Goal: Download file/media

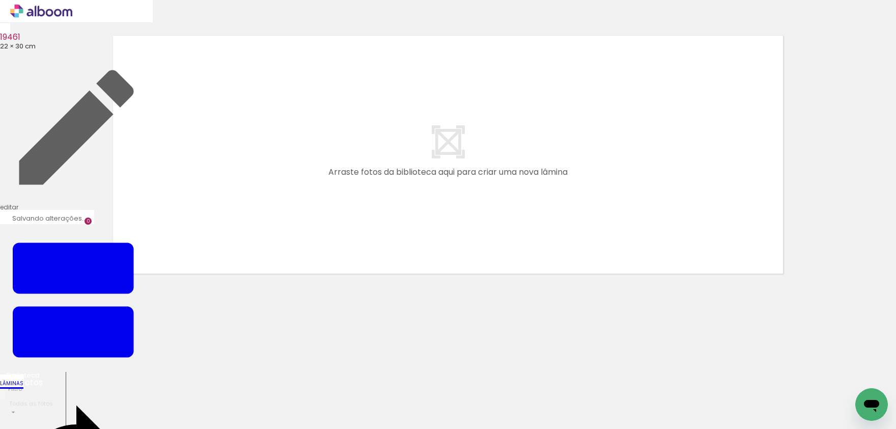
drag, startPoint x: 580, startPoint y: 271, endPoint x: 595, endPoint y: 274, distance: 15.1
click at [580, 271] on quentale-layouter at bounding box center [448, 155] width 682 height 250
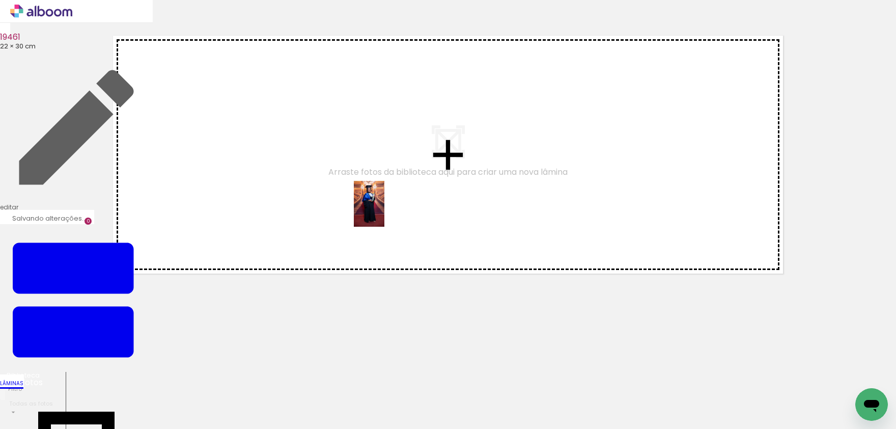
drag, startPoint x: 270, startPoint y: 380, endPoint x: 384, endPoint y: 211, distance: 203.4
click at [384, 211] on quentale-workspace at bounding box center [448, 214] width 896 height 429
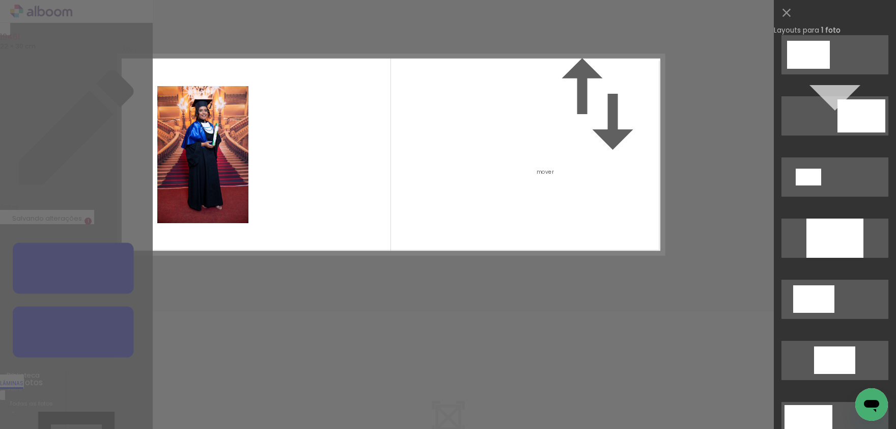
scroll to position [1428, 0]
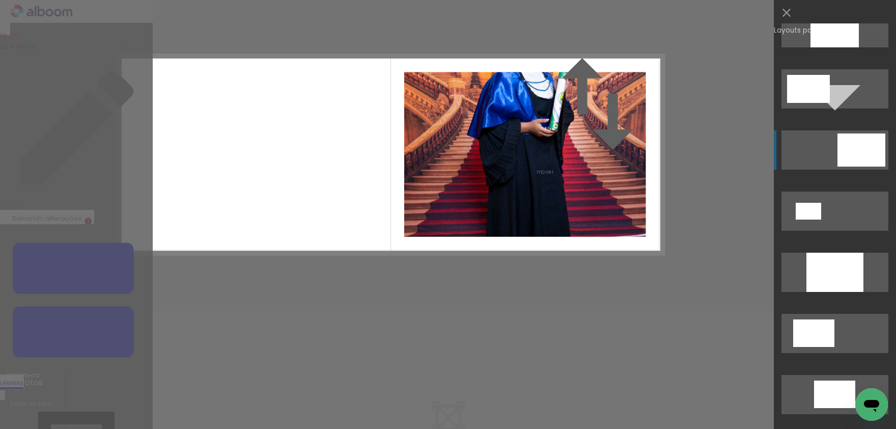
click at [857, 158] on div at bounding box center [861, 149] width 48 height 33
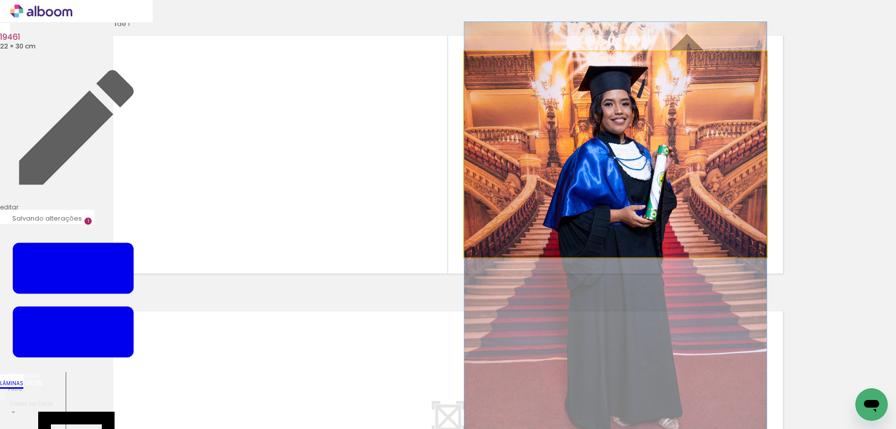
drag, startPoint x: 627, startPoint y: 152, endPoint x: 628, endPoint y: 239, distance: 87.0
click at [628, 240] on album-spread "1 de 1" at bounding box center [448, 155] width 682 height 250
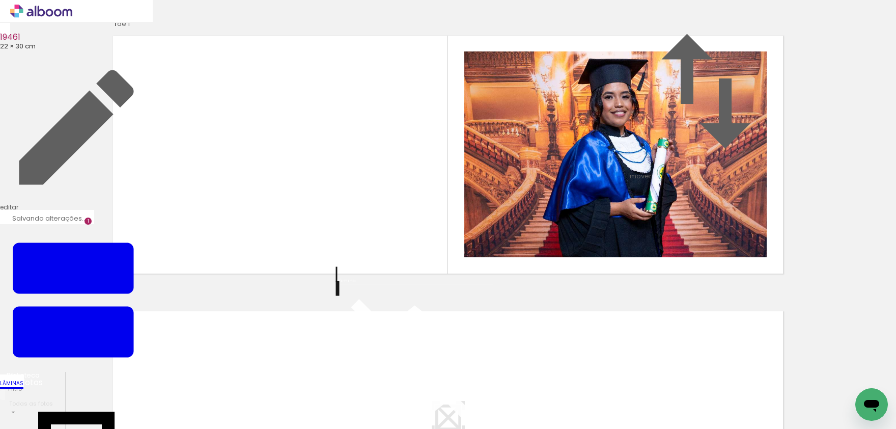
click at [628, 239] on quentale-photo at bounding box center [615, 154] width 302 height 206
click at [810, 192] on div "Inserir lâmina 1 de 1" at bounding box center [448, 279] width 896 height 551
drag, startPoint x: 111, startPoint y: 378, endPoint x: 174, endPoint y: 350, distance: 69.0
click at [173, 255] on quentale-workspace at bounding box center [448, 214] width 896 height 429
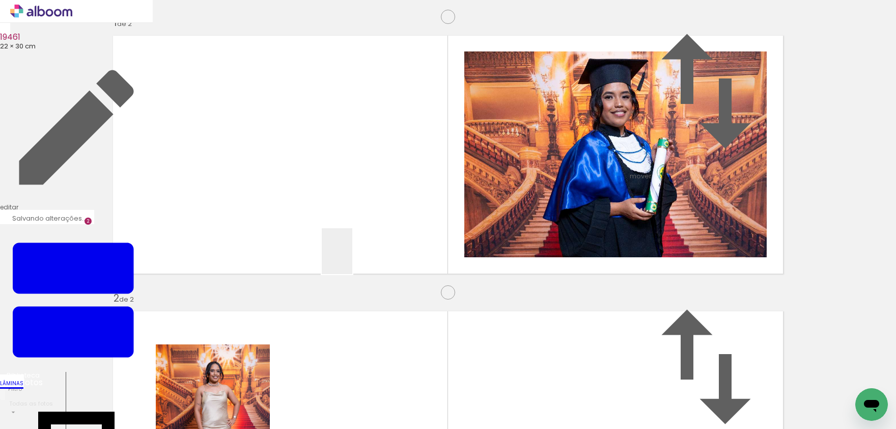
scroll to position [273, 0]
drag, startPoint x: 352, startPoint y: 259, endPoint x: 391, endPoint y: 200, distance: 70.6
click at [391, 200] on quentale-workspace at bounding box center [448, 214] width 896 height 429
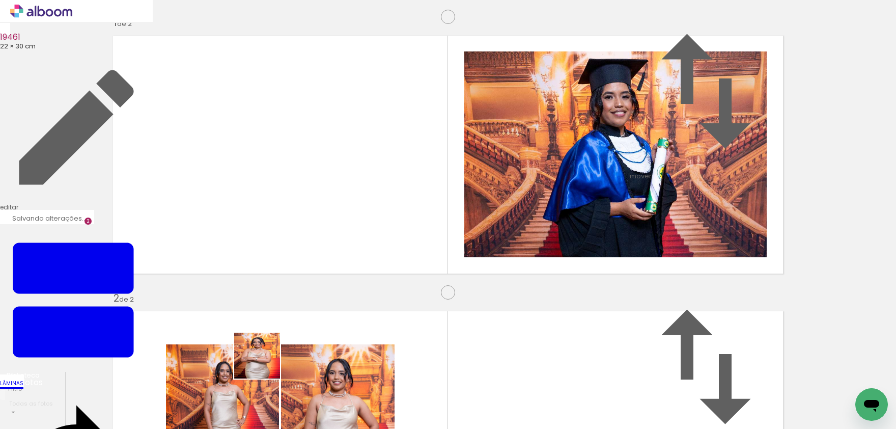
drag, startPoint x: 265, startPoint y: 363, endPoint x: 435, endPoint y: 231, distance: 215.4
click at [435, 231] on quentale-workspace at bounding box center [448, 214] width 896 height 429
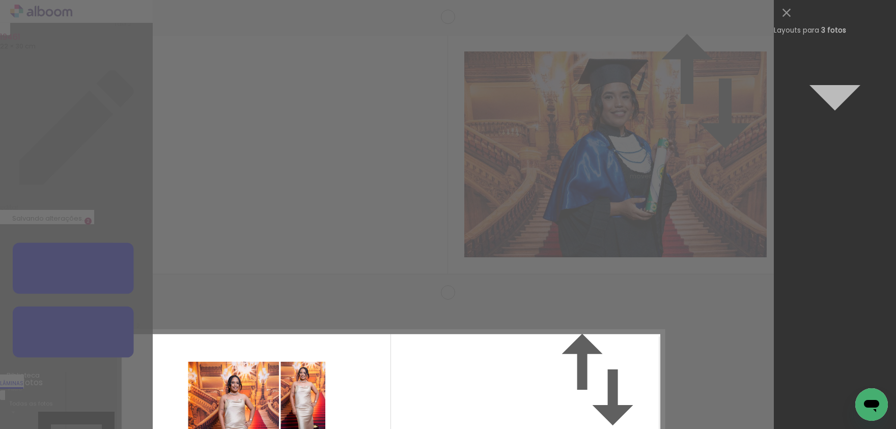
scroll to position [0, 0]
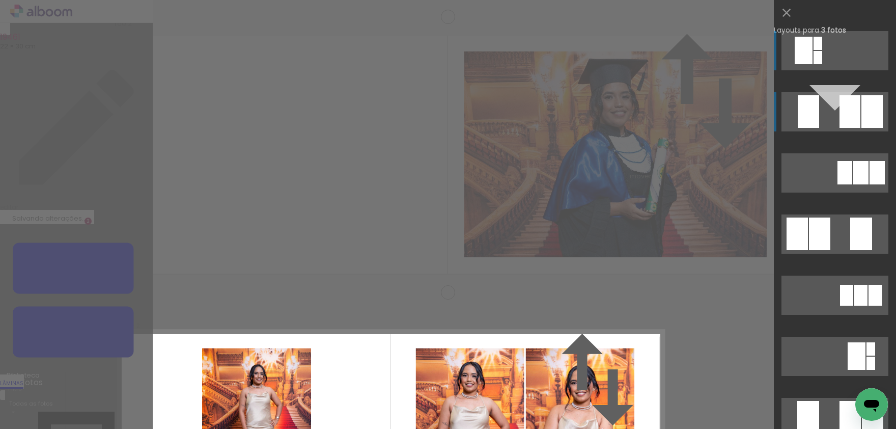
click at [871, 103] on div at bounding box center [871, 111] width 21 height 33
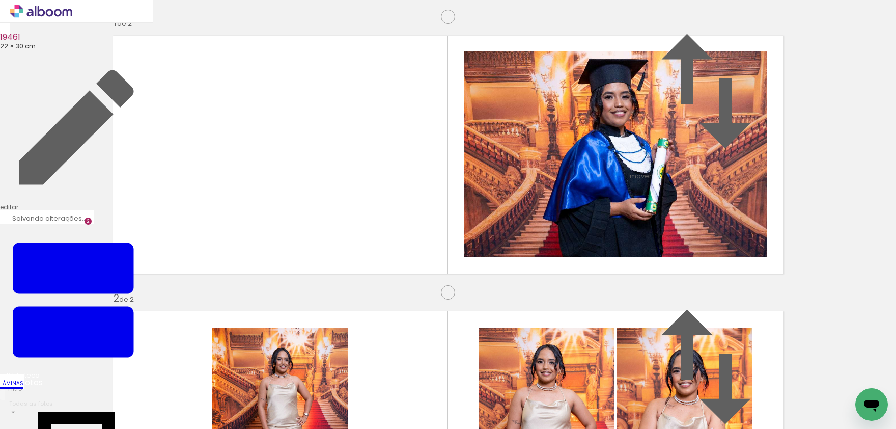
click at [786, 305] on quentale-layouter at bounding box center [448, 430] width 682 height 250
drag, startPoint x: 288, startPoint y: 387, endPoint x: 280, endPoint y: 263, distance: 124.4
click at [280, 263] on quentale-workspace at bounding box center [448, 214] width 896 height 429
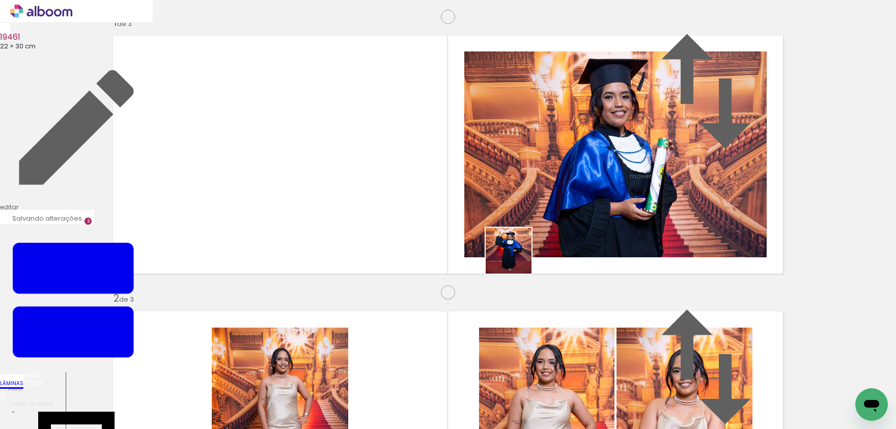
drag, startPoint x: 448, startPoint y: 390, endPoint x: 536, endPoint y: 230, distance: 182.5
click at [536, 230] on quentale-workspace at bounding box center [448, 214] width 896 height 429
drag, startPoint x: 411, startPoint y: 340, endPoint x: 616, endPoint y: 239, distance: 229.0
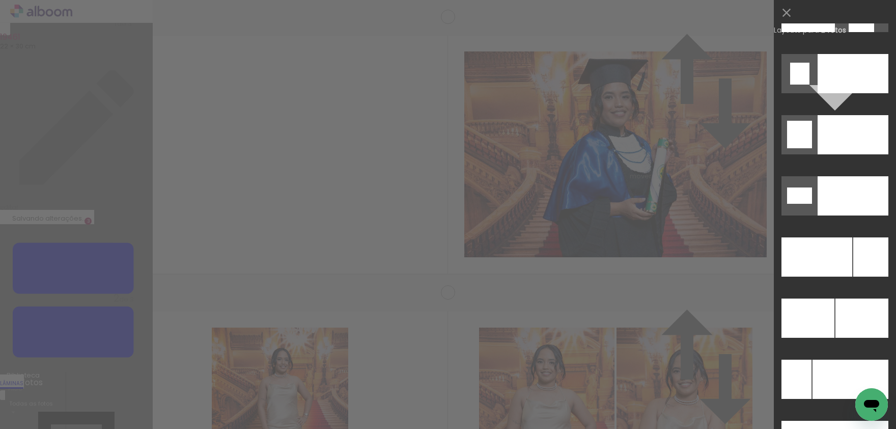
scroll to position [4463, 0]
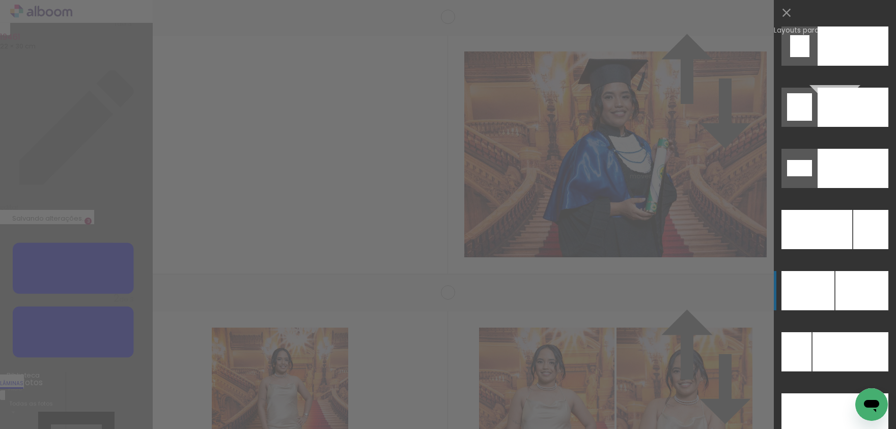
click at [850, 298] on div at bounding box center [861, 290] width 53 height 39
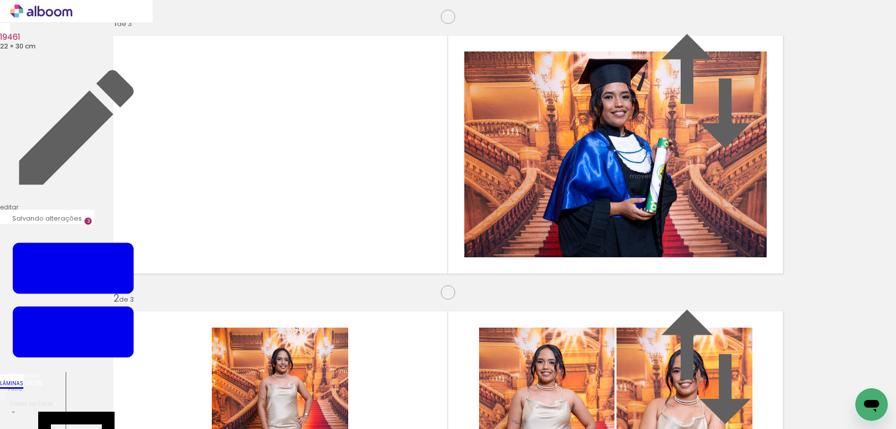
drag, startPoint x: 692, startPoint y: 161, endPoint x: 681, endPoint y: 263, distance: 103.0
drag, startPoint x: 345, startPoint y: 151, endPoint x: 345, endPoint y: 229, distance: 78.4
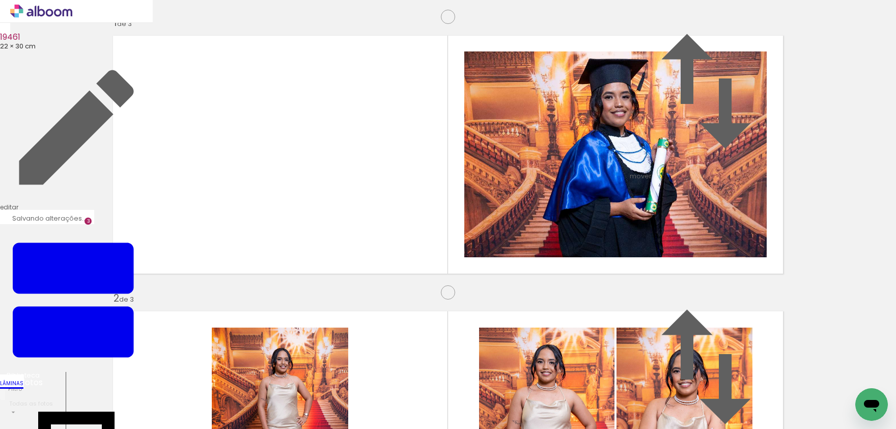
drag, startPoint x: 347, startPoint y: 153, endPoint x: 345, endPoint y: 165, distance: 12.4
drag, startPoint x: 502, startPoint y: 259, endPoint x: 339, endPoint y: 232, distance: 165.6
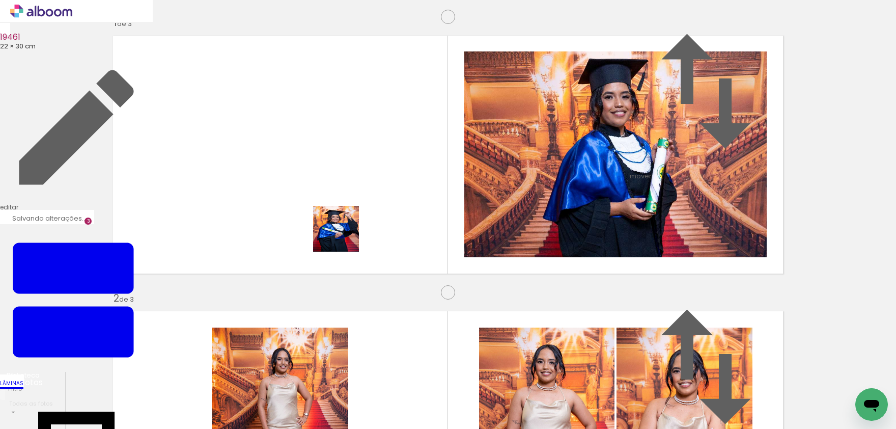
click at [339, 232] on quentale-workspace at bounding box center [448, 214] width 896 height 429
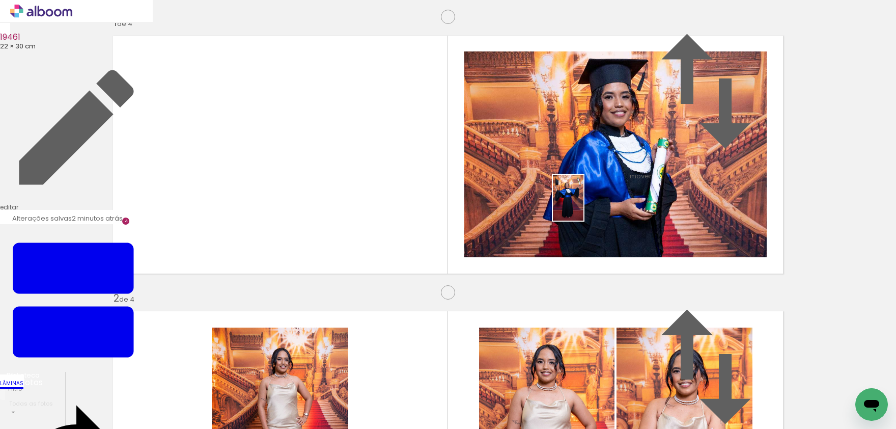
drag, startPoint x: 796, startPoint y: 391, endPoint x: 586, endPoint y: 205, distance: 280.5
click at [584, 205] on quentale-workspace at bounding box center [448, 214] width 896 height 429
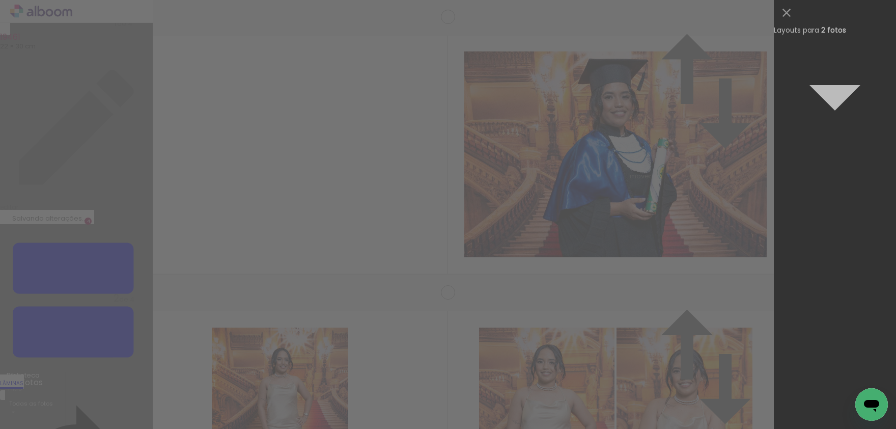
scroll to position [0, 0]
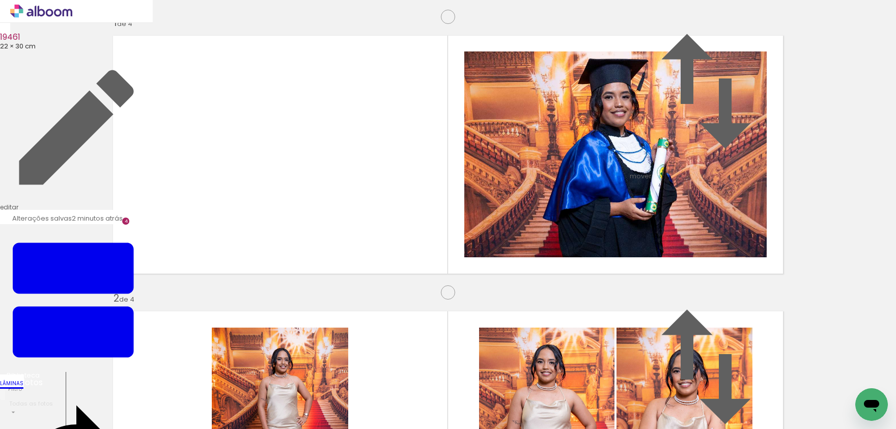
drag, startPoint x: 617, startPoint y: 389, endPoint x: 576, endPoint y: 243, distance: 151.9
click at [576, 243] on quentale-workspace at bounding box center [448, 214] width 896 height 429
drag, startPoint x: 415, startPoint y: 338, endPoint x: 469, endPoint y: 281, distance: 78.5
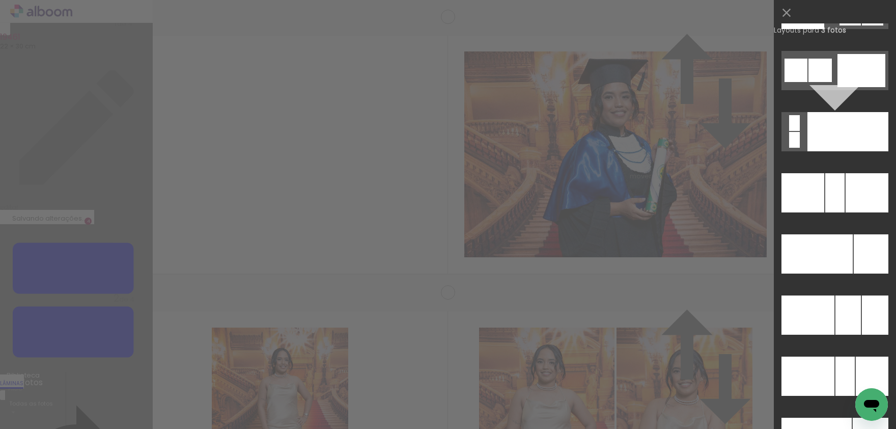
scroll to position [9830, 0]
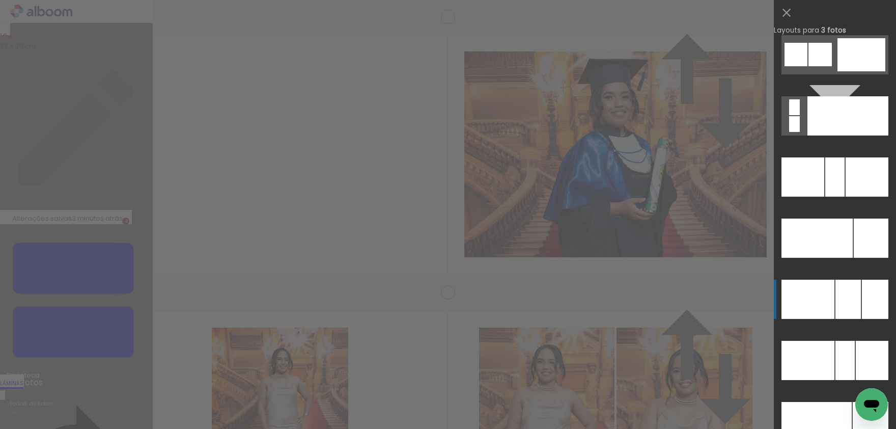
click at [861, 301] on quentale-layouter at bounding box center [834, 298] width 107 height 39
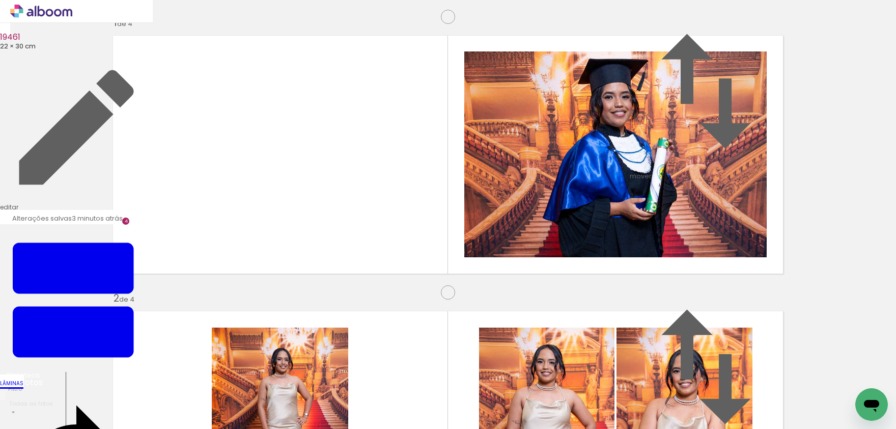
drag, startPoint x: 558, startPoint y: 210, endPoint x: 261, endPoint y: 202, distance: 297.4
click at [0, 0] on slot at bounding box center [0, 0] width 0 height 0
drag, startPoint x: 319, startPoint y: 155, endPoint x: 307, endPoint y: 240, distance: 86.2
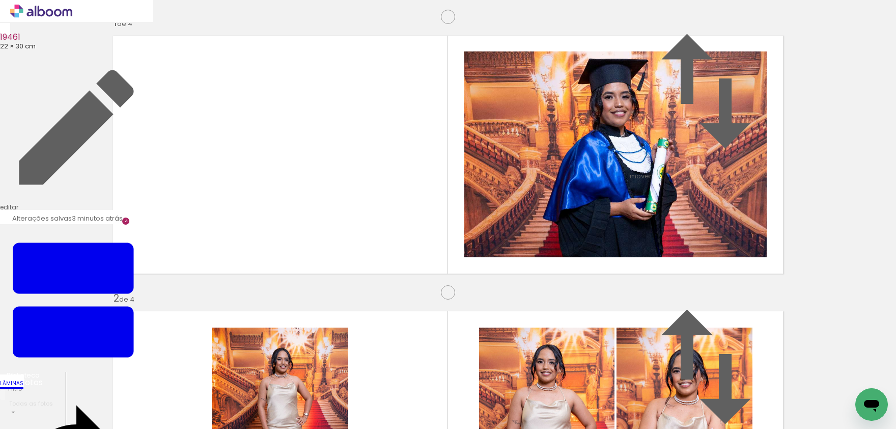
drag, startPoint x: 684, startPoint y: 194, endPoint x: 221, endPoint y: 227, distance: 463.4
click at [0, 0] on slot at bounding box center [0, 0] width 0 height 0
drag, startPoint x: 292, startPoint y: 155, endPoint x: 291, endPoint y: 268, distance: 113.5
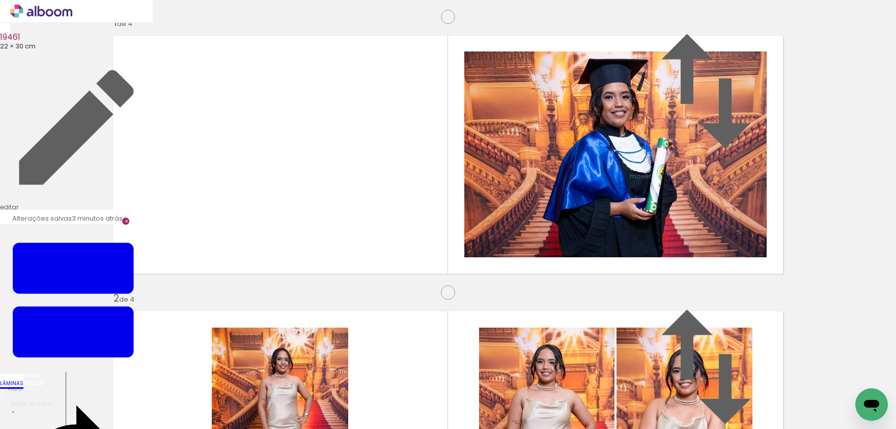
drag, startPoint x: 666, startPoint y: 209, endPoint x: 640, endPoint y: 209, distance: 26.0
drag, startPoint x: 664, startPoint y: 181, endPoint x: 556, endPoint y: 183, distance: 107.4
click at [0, 0] on slot at bounding box center [0, 0] width 0 height 0
drag, startPoint x: 553, startPoint y: 185, endPoint x: 544, endPoint y: 186, distance: 9.3
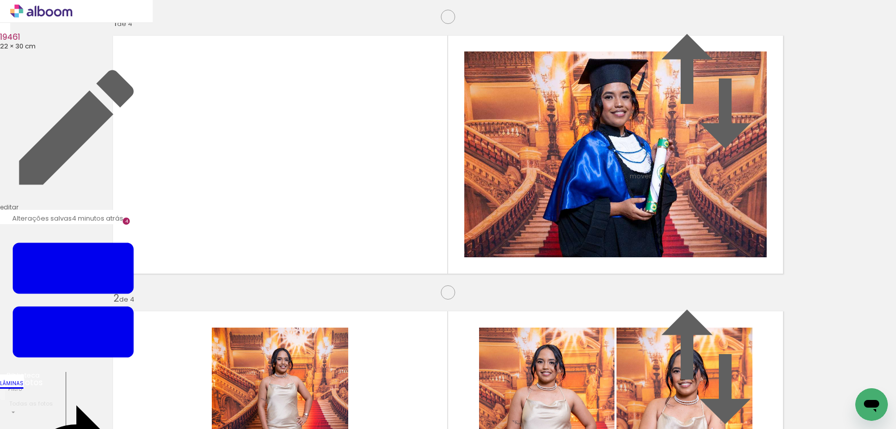
scroll to position [0, 600]
drag, startPoint x: 244, startPoint y: 349, endPoint x: 297, endPoint y: 387, distance: 64.6
click at [234, 291] on quentale-workspace at bounding box center [448, 214] width 896 height 429
drag, startPoint x: 519, startPoint y: 264, endPoint x: 455, endPoint y: 249, distance: 65.9
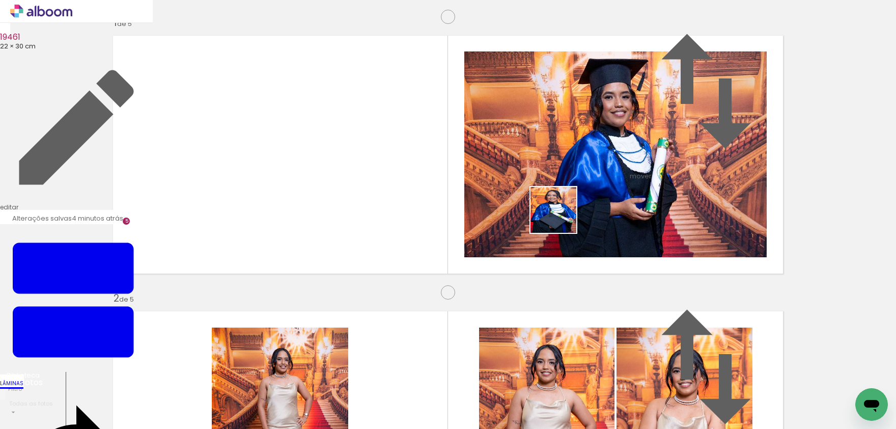
click at [556, 206] on quentale-workspace at bounding box center [448, 214] width 896 height 429
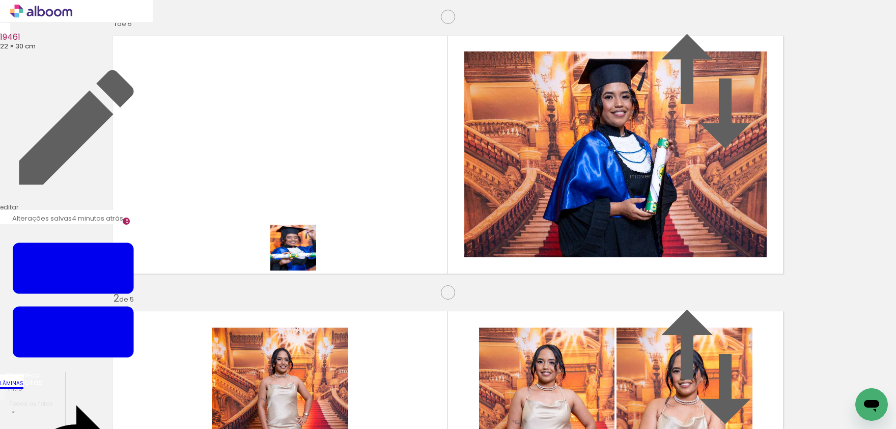
drag, startPoint x: 158, startPoint y: 389, endPoint x: 302, endPoint y: 254, distance: 197.7
click at [302, 254] on quentale-workspace at bounding box center [448, 214] width 896 height 429
drag, startPoint x: 417, startPoint y: 338, endPoint x: 614, endPoint y: 227, distance: 226.3
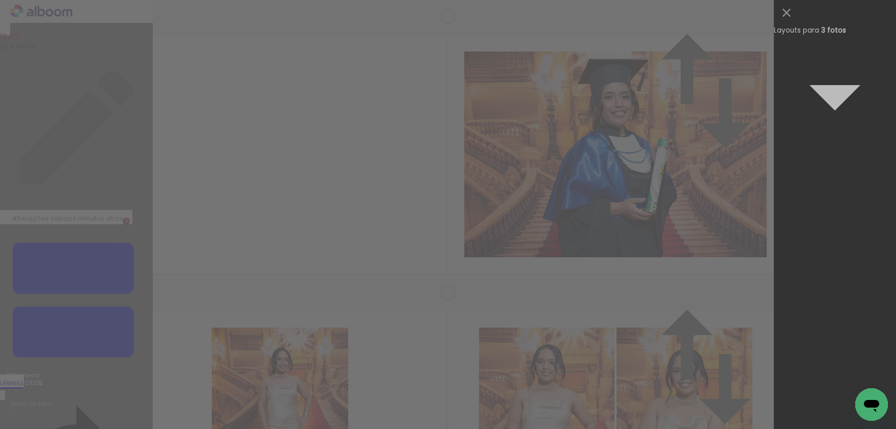
scroll to position [0, 0]
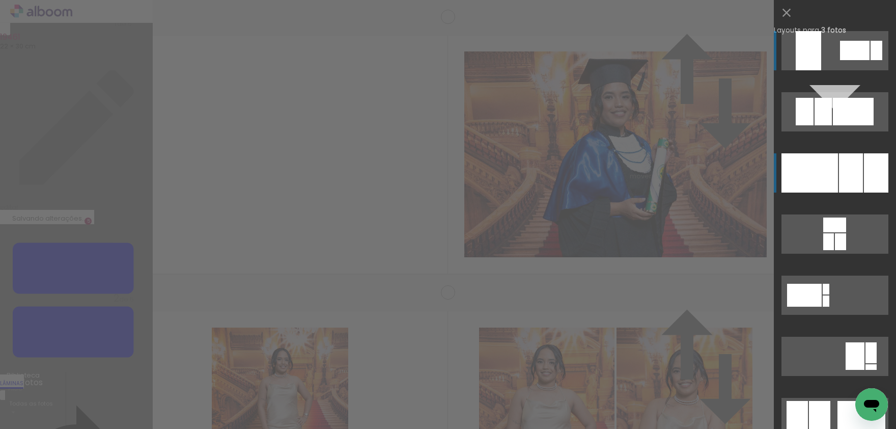
click at [849, 171] on div at bounding box center [851, 172] width 24 height 39
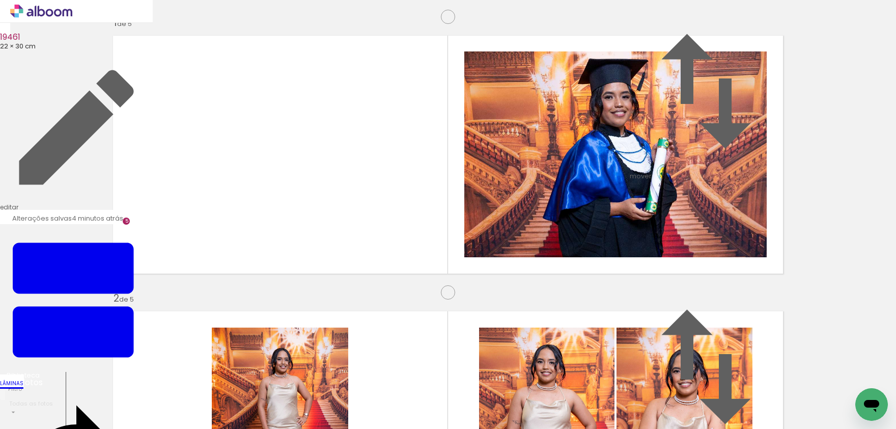
drag, startPoint x: 246, startPoint y: 261, endPoint x: 234, endPoint y: 260, distance: 12.2
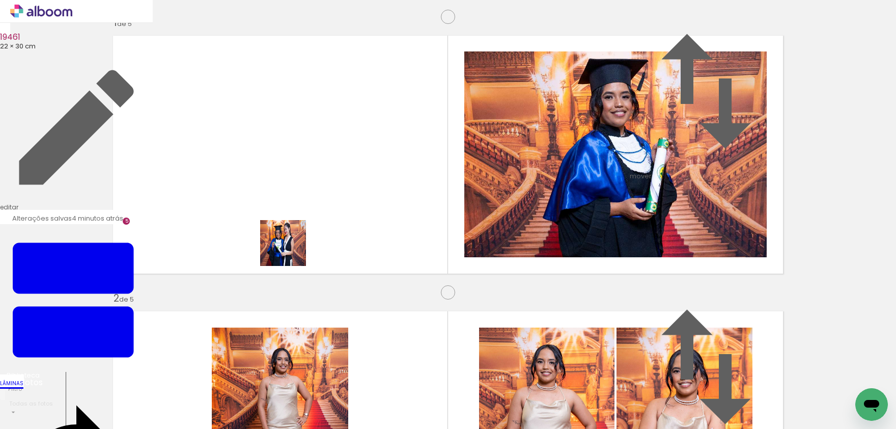
drag, startPoint x: 442, startPoint y: 363, endPoint x: 293, endPoint y: 249, distance: 187.7
click at [293, 249] on quentale-workspace at bounding box center [448, 214] width 896 height 429
drag, startPoint x: 408, startPoint y: 393, endPoint x: 506, endPoint y: 246, distance: 176.9
click at [503, 243] on quentale-workspace at bounding box center [448, 214] width 896 height 429
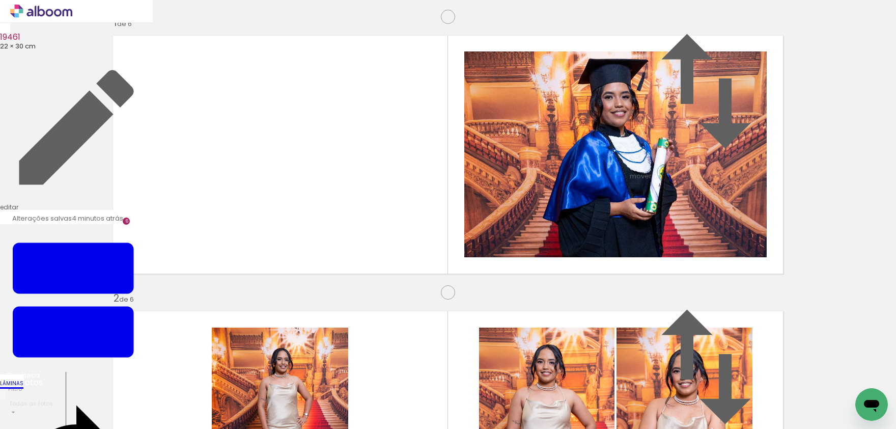
drag, startPoint x: 363, startPoint y: 361, endPoint x: 369, endPoint y: 258, distance: 104.0
drag, startPoint x: 355, startPoint y: 384, endPoint x: 358, endPoint y: 250, distance: 133.9
click at [358, 250] on quentale-workspace at bounding box center [448, 214] width 896 height 429
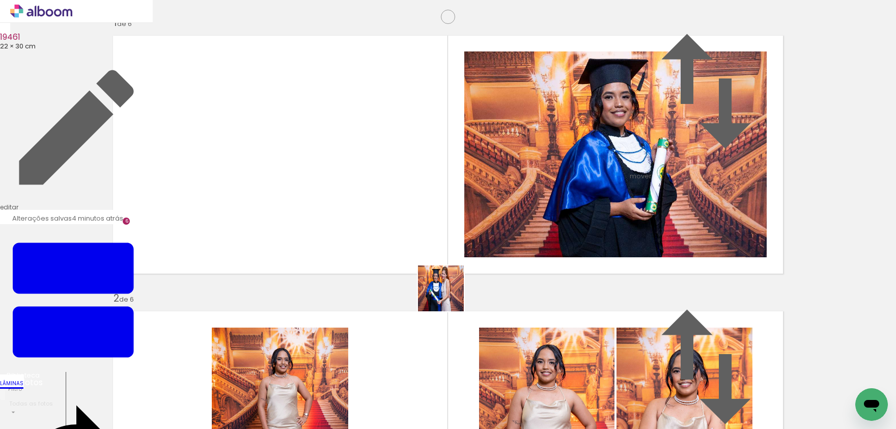
drag, startPoint x: 481, startPoint y: 303, endPoint x: 638, endPoint y: 373, distance: 171.8
click at [448, 296] on quentale-workspace at bounding box center [448, 214] width 896 height 429
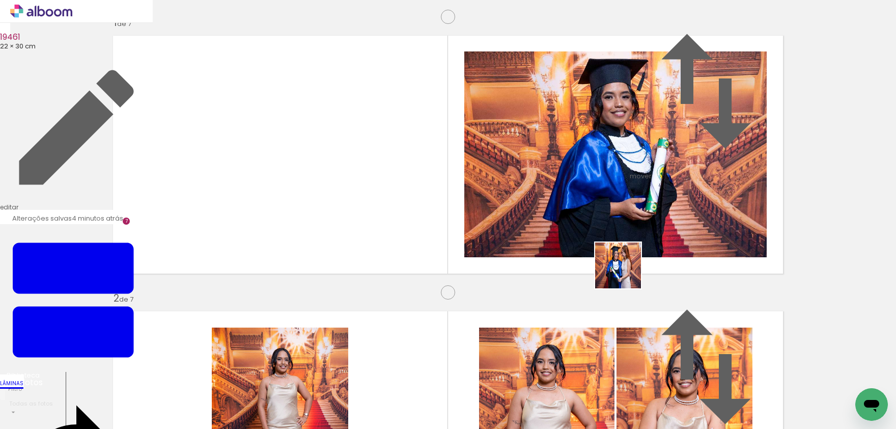
drag, startPoint x: 634, startPoint y: 289, endPoint x: 625, endPoint y: 272, distance: 19.6
click at [625, 272] on quentale-workspace at bounding box center [448, 214] width 896 height 429
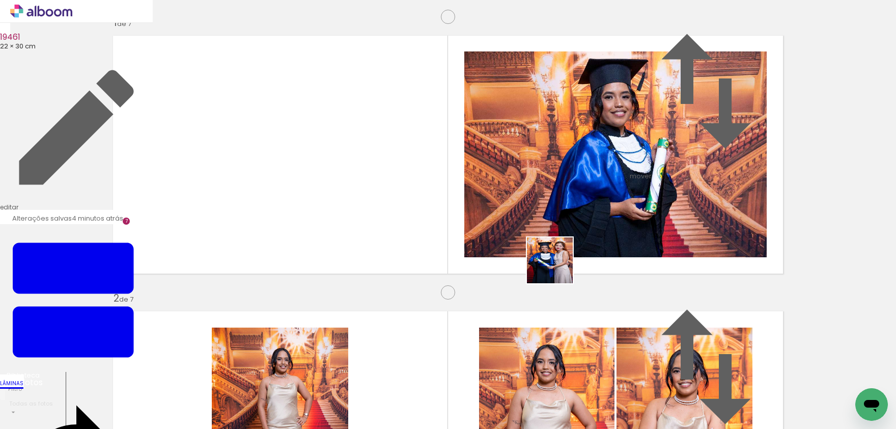
drag, startPoint x: 557, startPoint y: 268, endPoint x: 552, endPoint y: 335, distance: 67.4
click at [553, 251] on quentale-workspace at bounding box center [448, 214] width 896 height 429
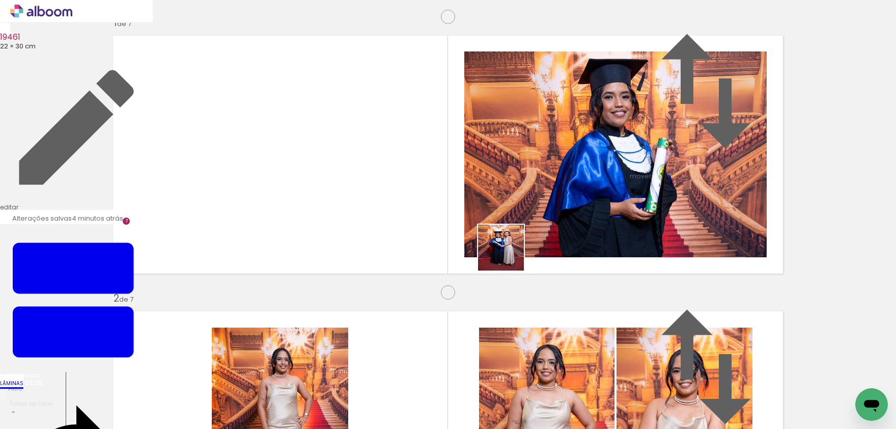
drag, startPoint x: 516, startPoint y: 296, endPoint x: 591, endPoint y: 272, distance: 78.6
click at [508, 254] on quentale-workspace at bounding box center [448, 214] width 896 height 429
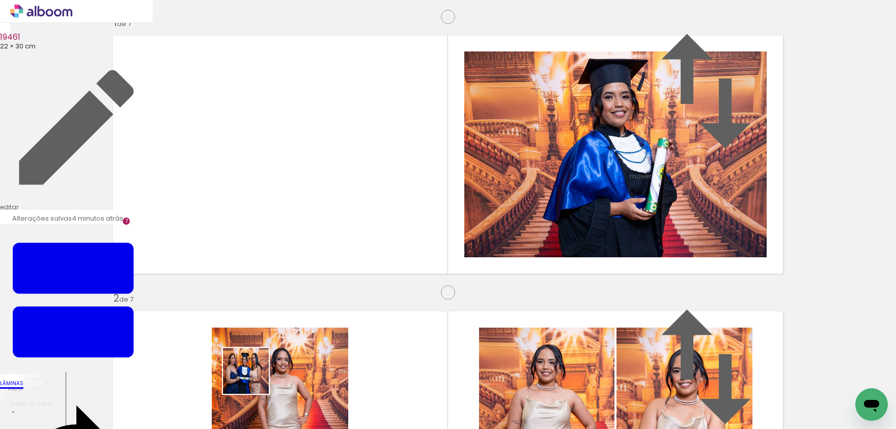
drag, startPoint x: 253, startPoint y: 378, endPoint x: 233, endPoint y: 251, distance: 128.4
click at [233, 251] on quentale-workspace at bounding box center [448, 214] width 896 height 429
drag, startPoint x: 210, startPoint y: 388, endPoint x: 483, endPoint y: 237, distance: 311.7
click at [489, 213] on quentale-workspace at bounding box center [448, 214] width 896 height 429
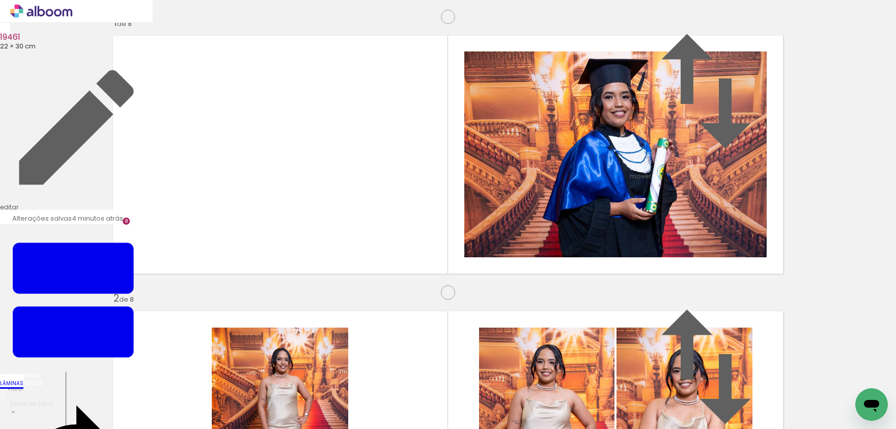
scroll to position [2204, 0]
drag, startPoint x: 421, startPoint y: 390, endPoint x: 398, endPoint y: 350, distance: 46.3
click at [305, 294] on quentale-workspace at bounding box center [448, 214] width 896 height 429
drag, startPoint x: 433, startPoint y: 272, endPoint x: 462, endPoint y: 220, distance: 59.5
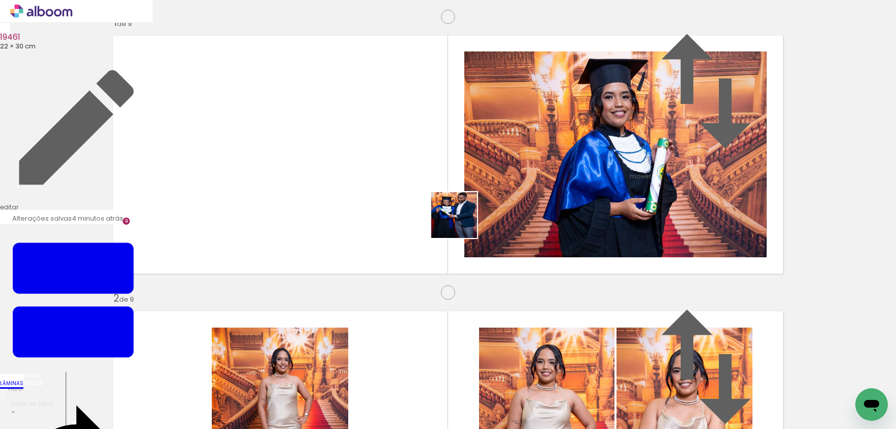
click at [462, 220] on quentale-workspace at bounding box center [448, 214] width 896 height 429
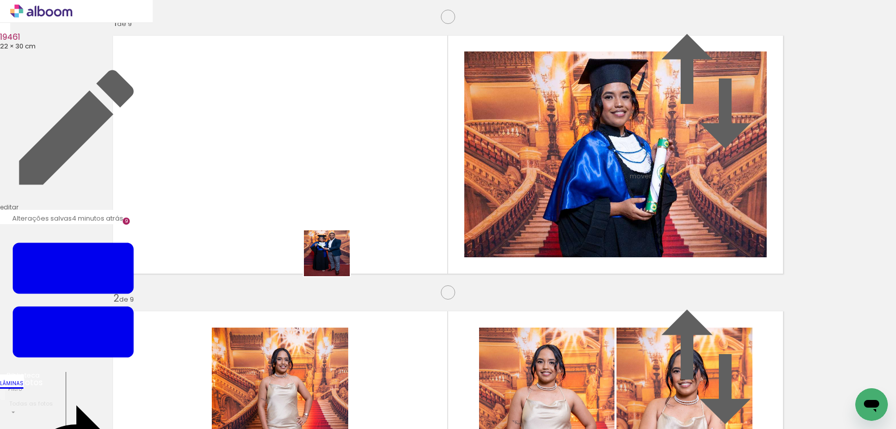
drag, startPoint x: 334, startPoint y: 261, endPoint x: 337, endPoint y: 245, distance: 15.5
click at [337, 245] on quentale-workspace at bounding box center [448, 214] width 896 height 429
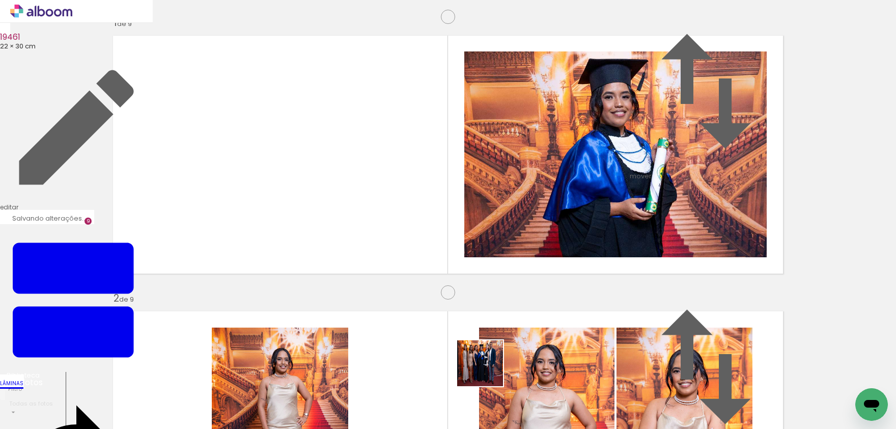
drag, startPoint x: 497, startPoint y: 383, endPoint x: 516, endPoint y: 390, distance: 20.3
click at [404, 312] on quentale-workspace at bounding box center [448, 214] width 896 height 429
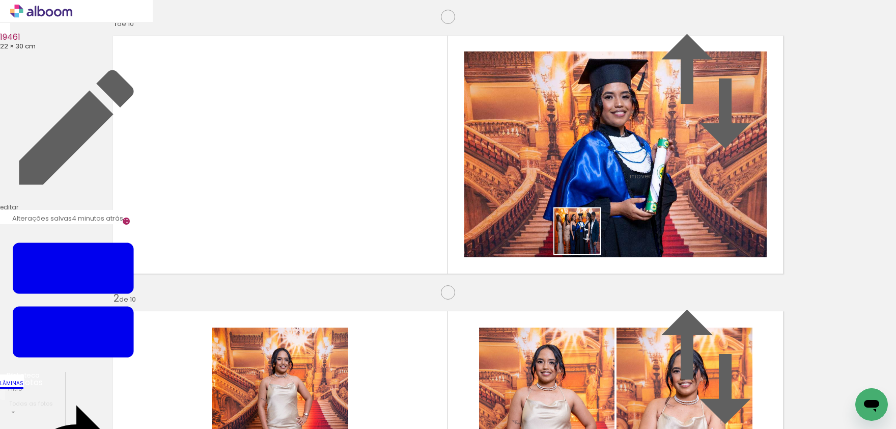
drag, startPoint x: 556, startPoint y: 375, endPoint x: 585, endPoint y: 231, distance: 146.5
click at [585, 231] on quentale-workspace at bounding box center [448, 214] width 896 height 429
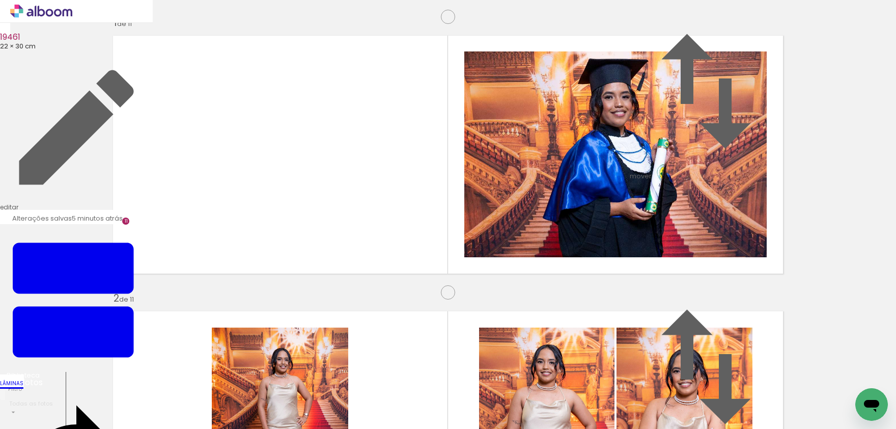
drag, startPoint x: 418, startPoint y: 399, endPoint x: 369, endPoint y: 227, distance: 178.8
click at [369, 227] on quentale-workspace at bounding box center [448, 214] width 896 height 429
drag, startPoint x: 369, startPoint y: 378, endPoint x: 471, endPoint y: 206, distance: 200.6
click at [471, 206] on quentale-workspace at bounding box center [448, 214] width 896 height 429
drag, startPoint x: 264, startPoint y: 291, endPoint x: 276, endPoint y: 257, distance: 36.9
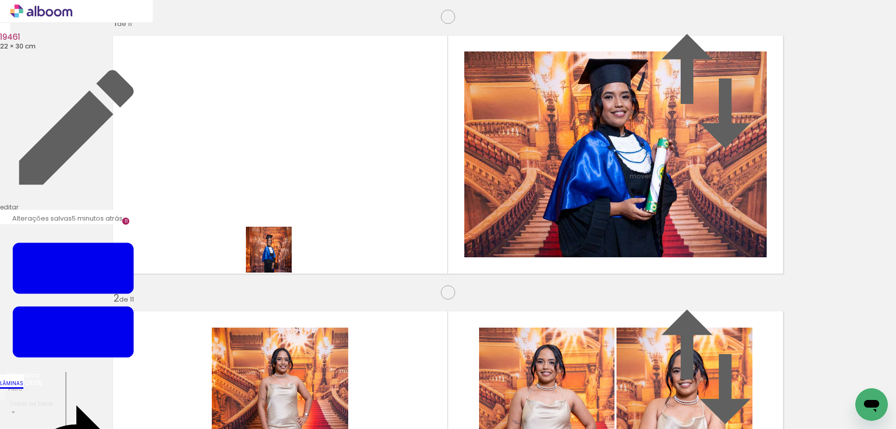
click at [276, 257] on quentale-workspace at bounding box center [448, 214] width 896 height 429
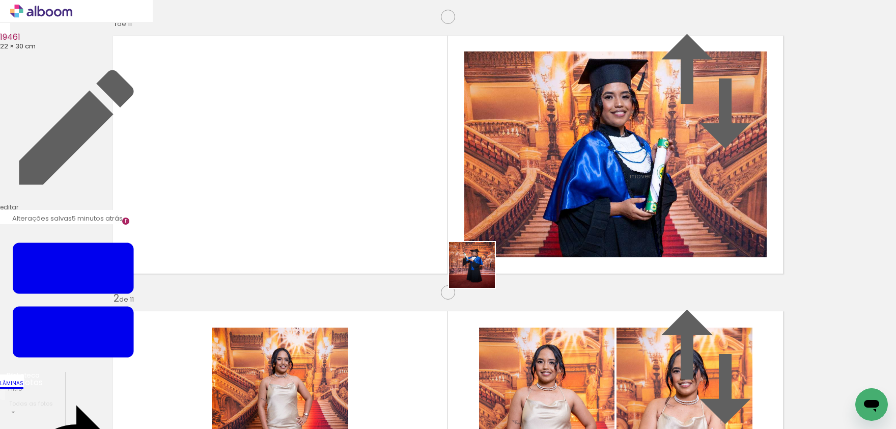
drag, startPoint x: 539, startPoint y: 394, endPoint x: 462, endPoint y: 248, distance: 165.8
click at [462, 248] on quentale-workspace at bounding box center [448, 214] width 896 height 429
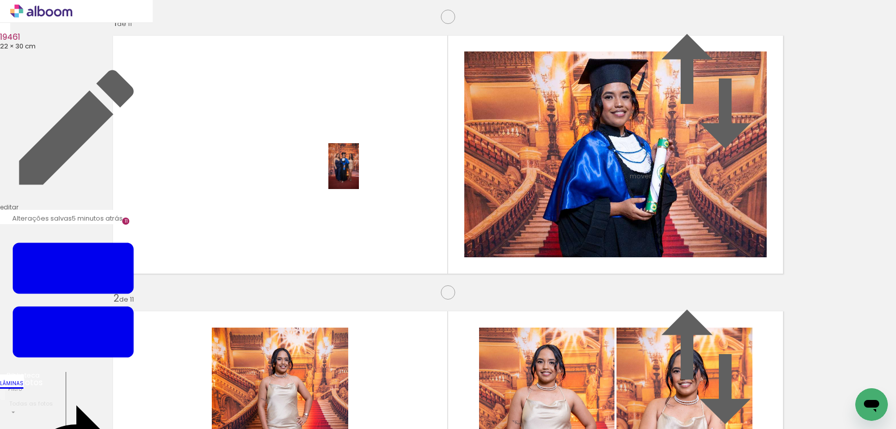
drag, startPoint x: 356, startPoint y: 316, endPoint x: 361, endPoint y: 174, distance: 141.6
click at [359, 174] on quentale-workspace at bounding box center [448, 214] width 896 height 429
drag, startPoint x: 469, startPoint y: 388, endPoint x: 432, endPoint y: 301, distance: 94.2
click at [432, 301] on quentale-workspace at bounding box center [448, 214] width 896 height 429
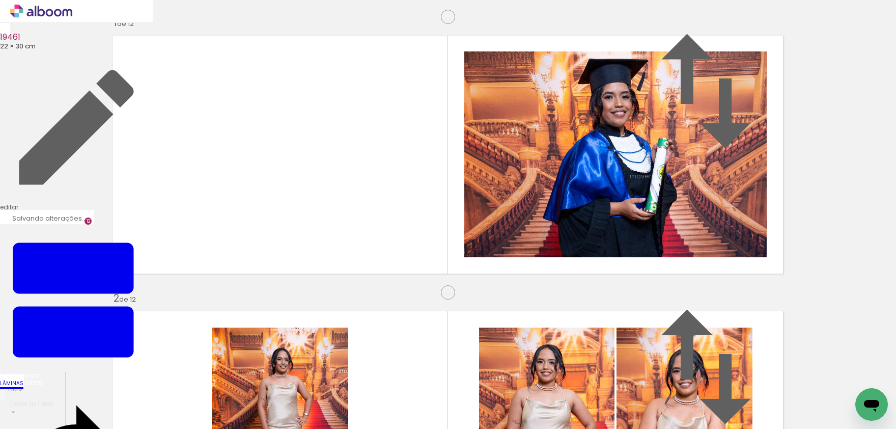
scroll to position [3027, 0]
drag, startPoint x: 520, startPoint y: 329, endPoint x: 605, endPoint y: 387, distance: 102.9
click at [529, 285] on quentale-workspace at bounding box center [448, 214] width 896 height 429
drag, startPoint x: 630, startPoint y: 382, endPoint x: 644, endPoint y: 322, distance: 61.8
click at [604, 234] on quentale-workspace at bounding box center [448, 214] width 896 height 429
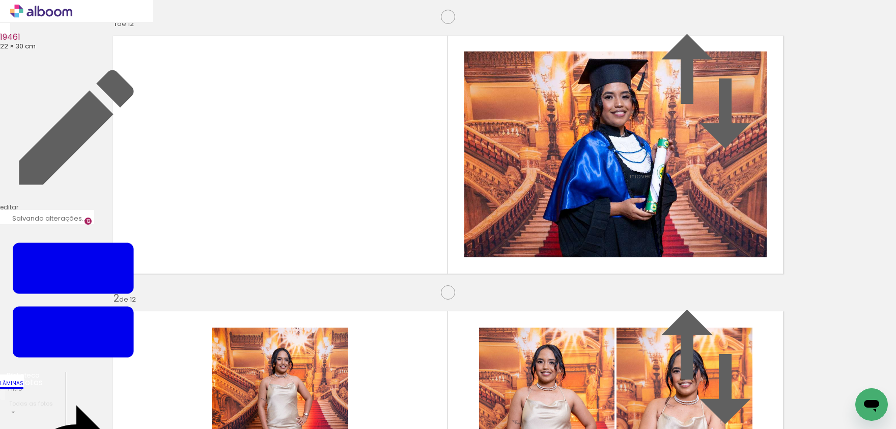
click at [651, 213] on quentale-workspace at bounding box center [448, 214] width 896 height 429
drag, startPoint x: 687, startPoint y: 378, endPoint x: 636, endPoint y: 201, distance: 184.3
click at [636, 201] on quentale-workspace at bounding box center [448, 214] width 896 height 429
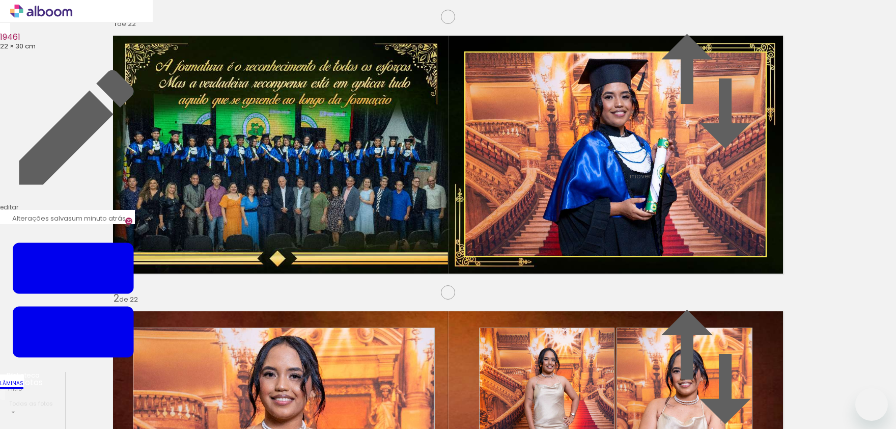
click at [0, 0] on div at bounding box center [0, 0] width 0 height 0
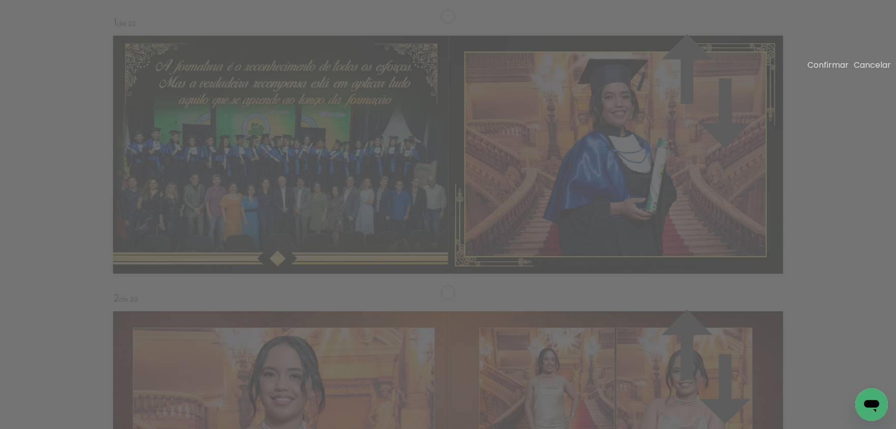
scroll to position [0, 5926]
drag, startPoint x: 432, startPoint y: 206, endPoint x: 451, endPoint y: 209, distance: 19.6
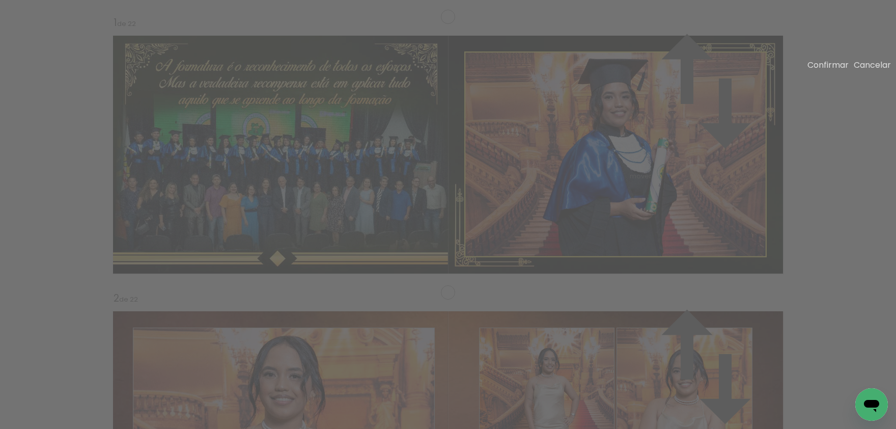
drag, startPoint x: 427, startPoint y: 206, endPoint x: 444, endPoint y: 207, distance: 17.3
click at [0, 0] on slot "Confirmar" at bounding box center [0, 0] width 0 height 0
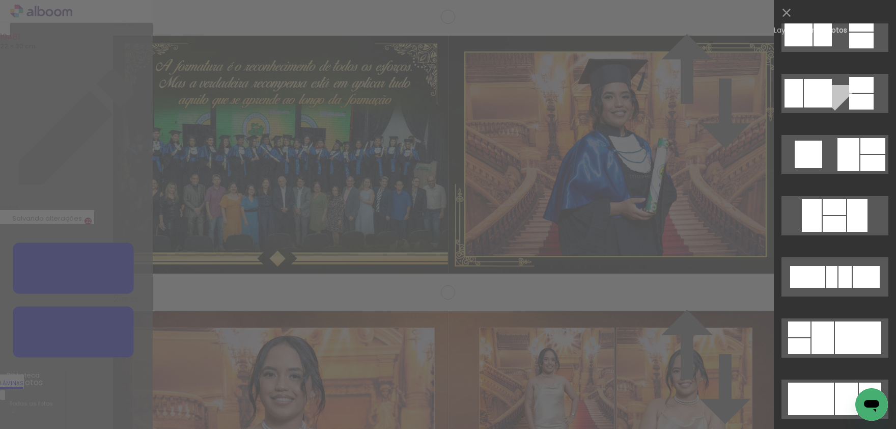
scroll to position [3158, 0]
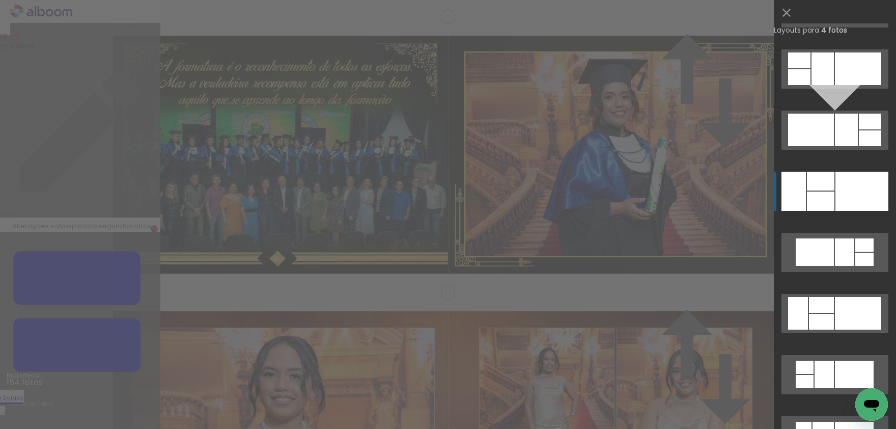
click at [855, 197] on div at bounding box center [861, 191] width 53 height 39
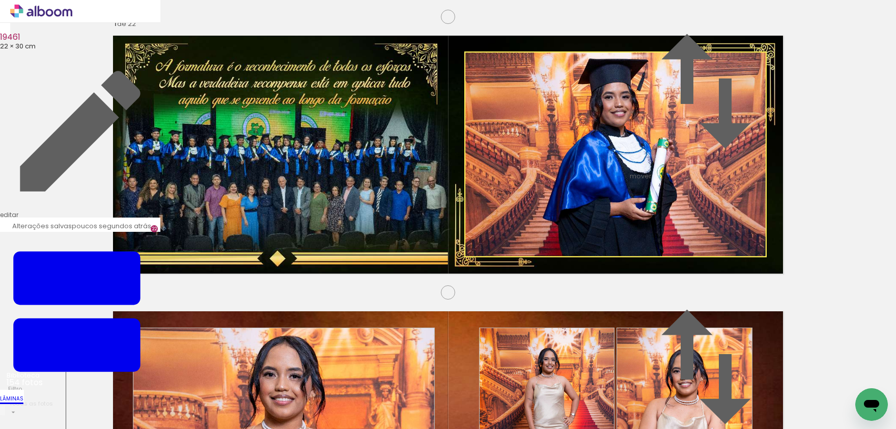
drag, startPoint x: 647, startPoint y: 145, endPoint x: 648, endPoint y: 225, distance: 80.4
drag, startPoint x: 379, startPoint y: 136, endPoint x: 378, endPoint y: 148, distance: 11.7
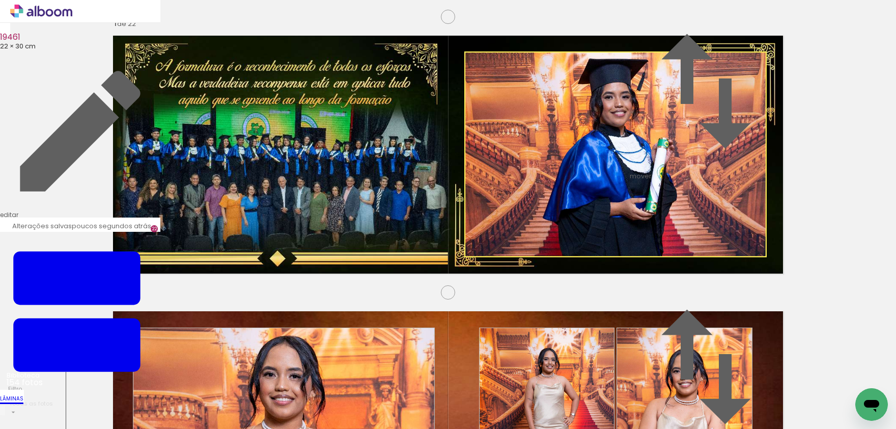
drag, startPoint x: 397, startPoint y: 232, endPoint x: 382, endPoint y: 233, distance: 14.3
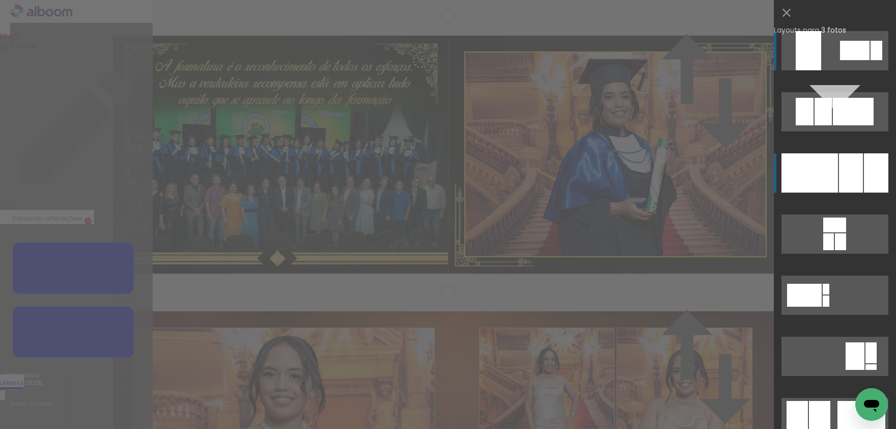
scroll to position [2200, 0]
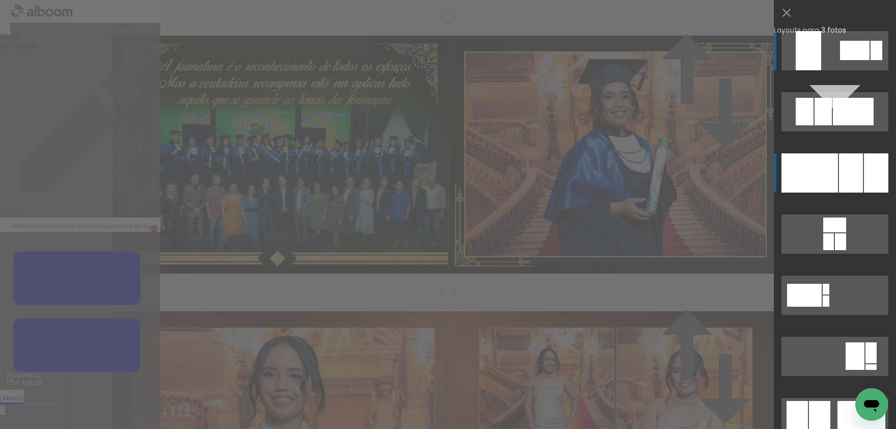
click at [856, 177] on div at bounding box center [851, 172] width 24 height 39
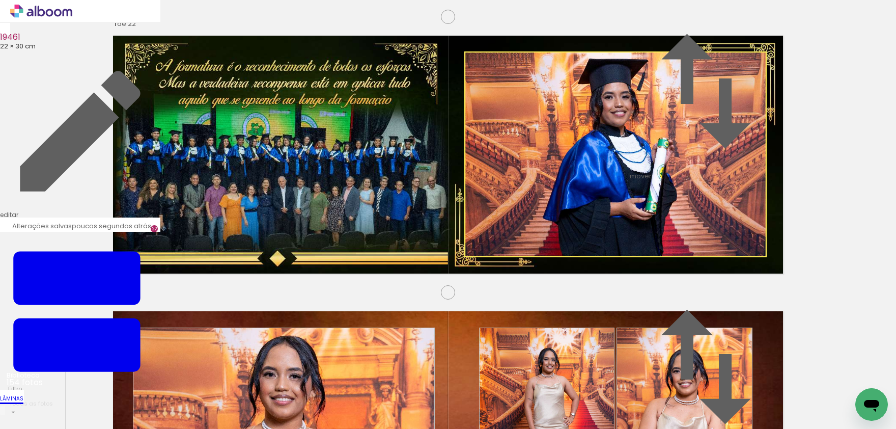
drag, startPoint x: 430, startPoint y: 201, endPoint x: 469, endPoint y: 209, distance: 40.4
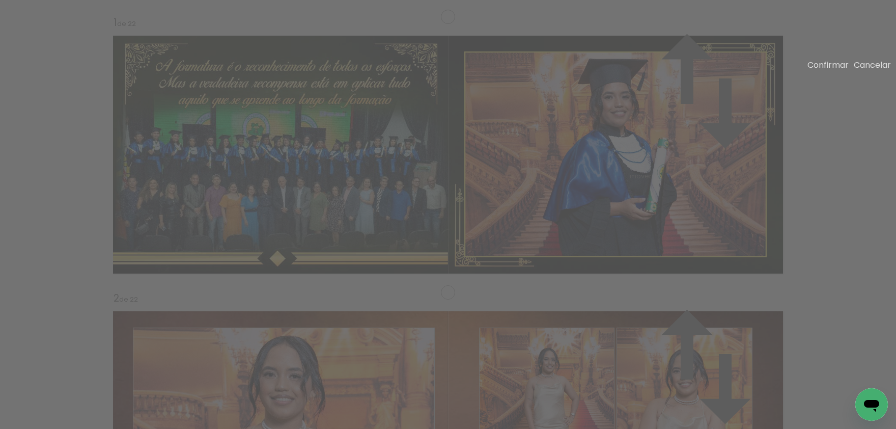
drag, startPoint x: 463, startPoint y: 209, endPoint x: 446, endPoint y: 207, distance: 16.5
drag, startPoint x: 469, startPoint y: 207, endPoint x: 450, endPoint y: 205, distance: 18.4
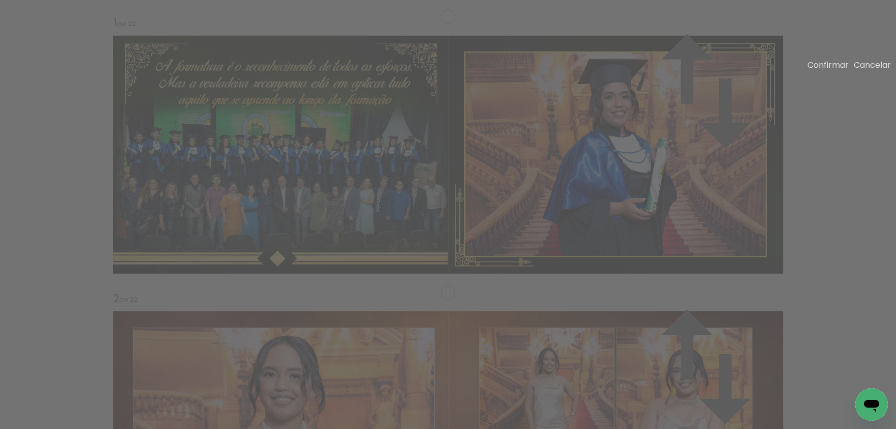
click at [0, 0] on slot "Confirmar" at bounding box center [0, 0] width 0 height 0
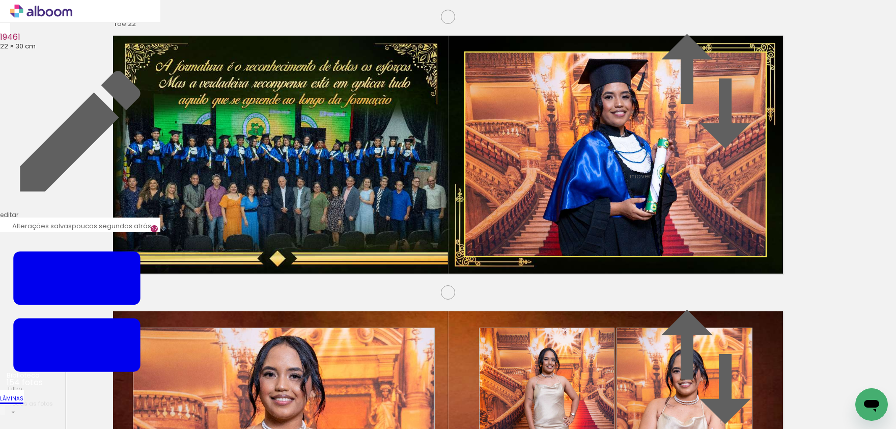
drag, startPoint x: 324, startPoint y: 201, endPoint x: 368, endPoint y: 209, distance: 44.0
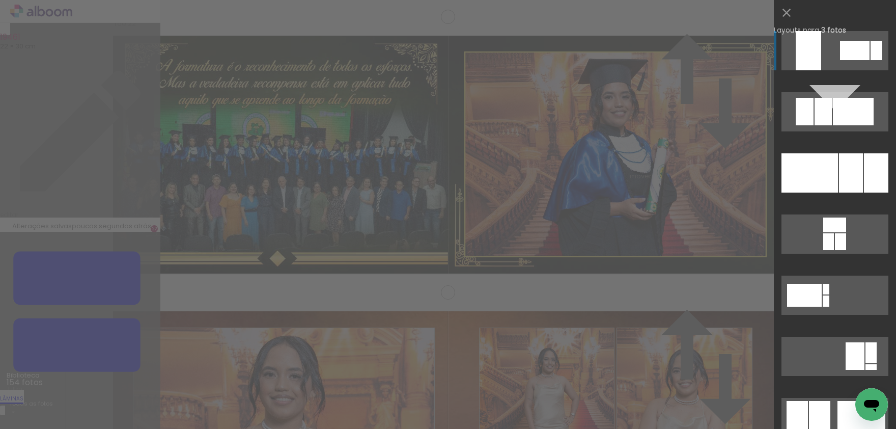
scroll to position [2476, 0]
click at [845, 168] on div at bounding box center [851, 172] width 24 height 39
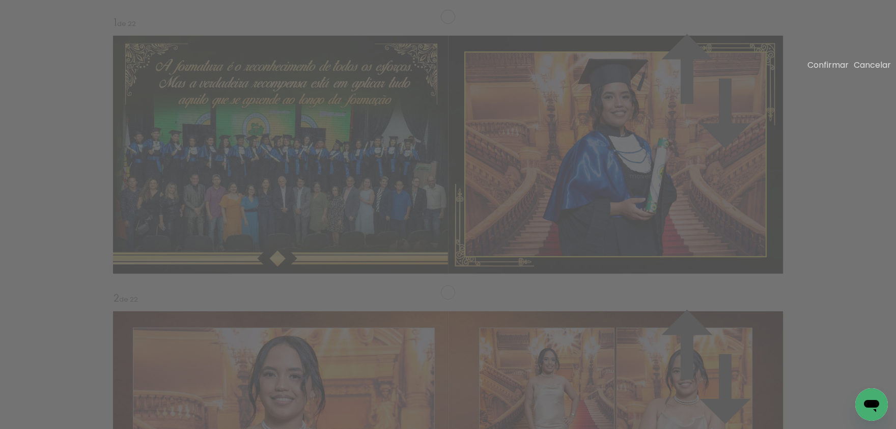
drag, startPoint x: 460, startPoint y: 208, endPoint x: 441, endPoint y: 208, distance: 19.3
drag, startPoint x: 468, startPoint y: 208, endPoint x: 451, endPoint y: 207, distance: 16.3
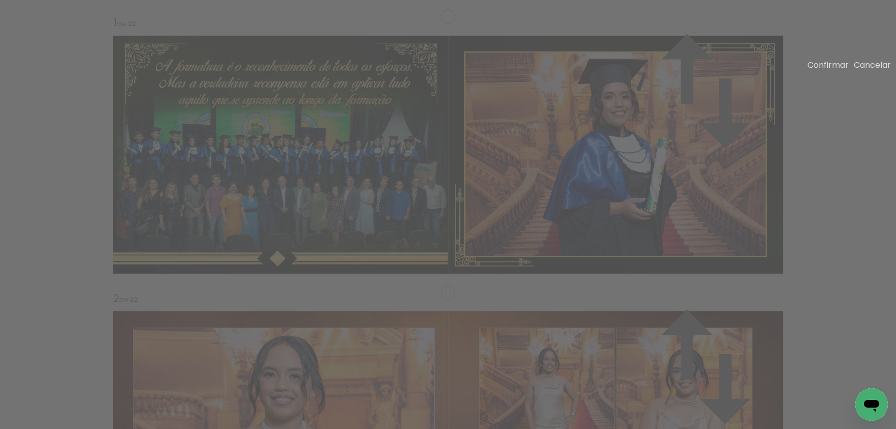
drag, startPoint x: 810, startPoint y: 65, endPoint x: 661, endPoint y: 137, distance: 165.7
click at [809, 66] on paper-button "Confirmar" at bounding box center [827, 65] width 41 height 12
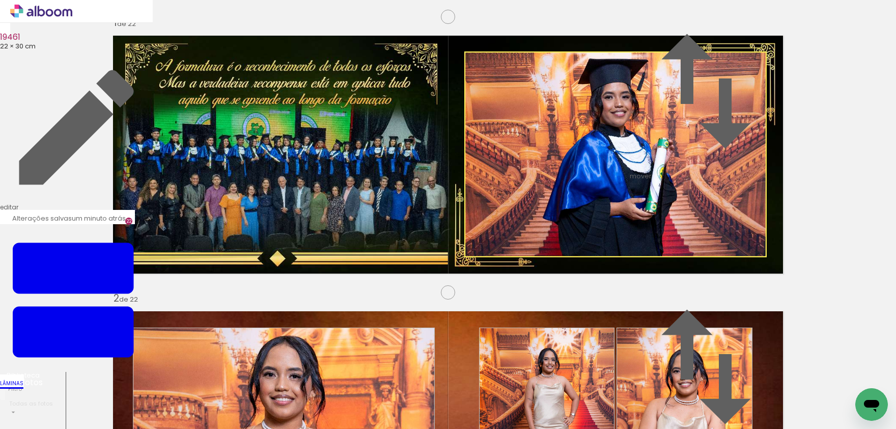
drag, startPoint x: 552, startPoint y: 165, endPoint x: 544, endPoint y: 213, distance: 49.0
drag, startPoint x: 587, startPoint y: 188, endPoint x: 589, endPoint y: 181, distance: 7.4
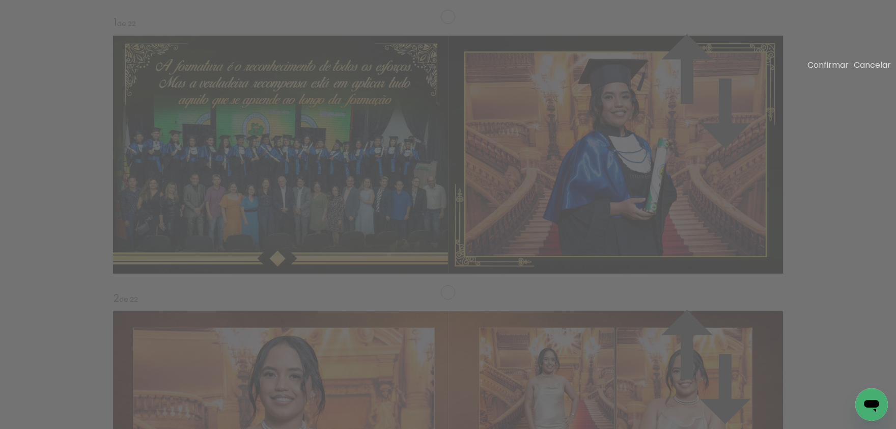
drag, startPoint x: 630, startPoint y: 84, endPoint x: 610, endPoint y: 98, distance: 24.0
drag, startPoint x: 448, startPoint y: 332, endPoint x: 457, endPoint y: 321, distance: 14.6
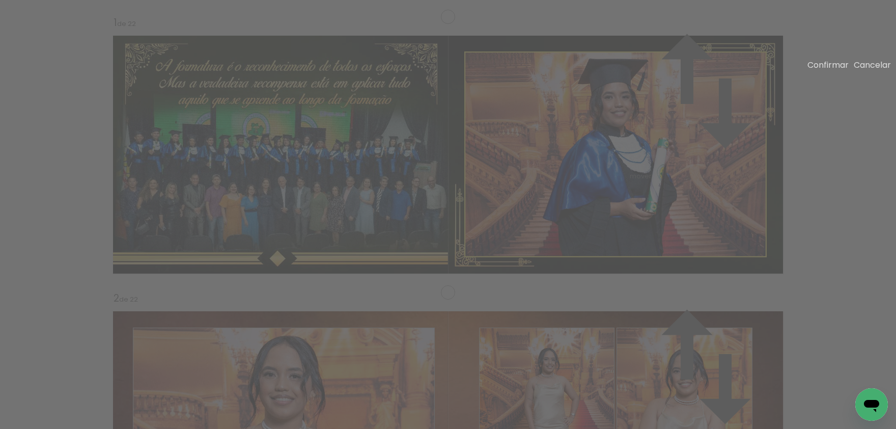
click at [817, 64] on paper-button "Confirmar" at bounding box center [827, 65] width 41 height 12
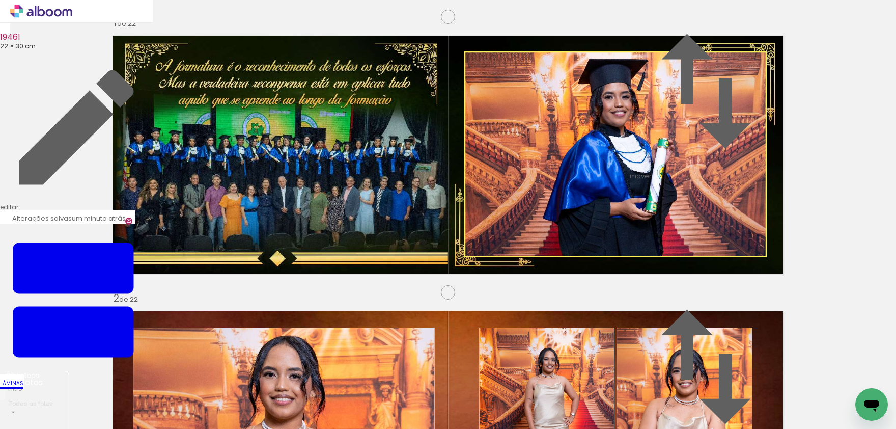
drag, startPoint x: 328, startPoint y: 169, endPoint x: 322, endPoint y: 196, distance: 27.6
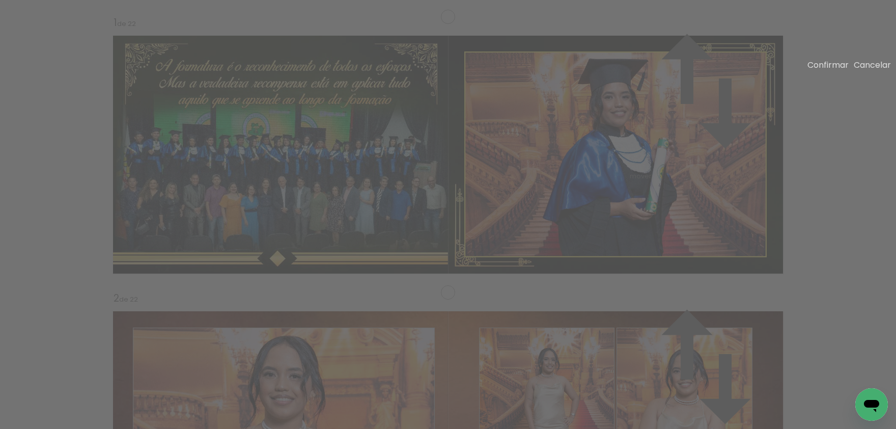
drag, startPoint x: 111, startPoint y: 82, endPoint x: 120, endPoint y: 94, distance: 14.6
drag, startPoint x: 243, startPoint y: 138, endPoint x: 341, endPoint y: 212, distance: 122.8
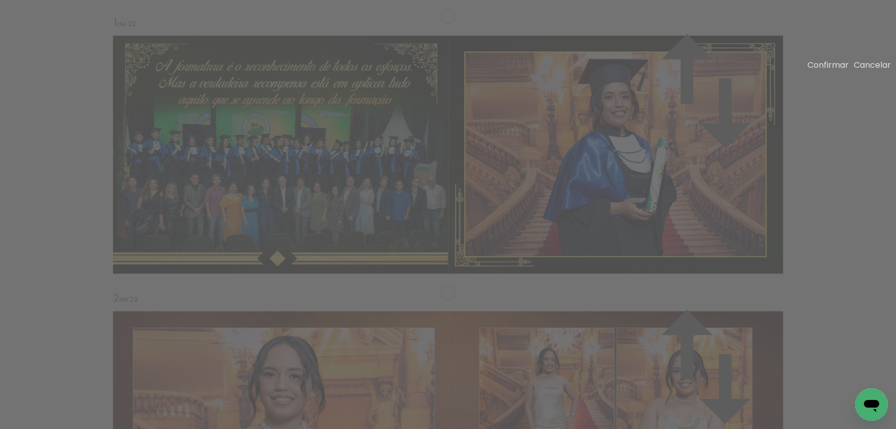
drag, startPoint x: 441, startPoint y: 328, endPoint x: 440, endPoint y: 322, distance: 6.2
click at [0, 0] on slot "Confirmar" at bounding box center [0, 0] width 0 height 0
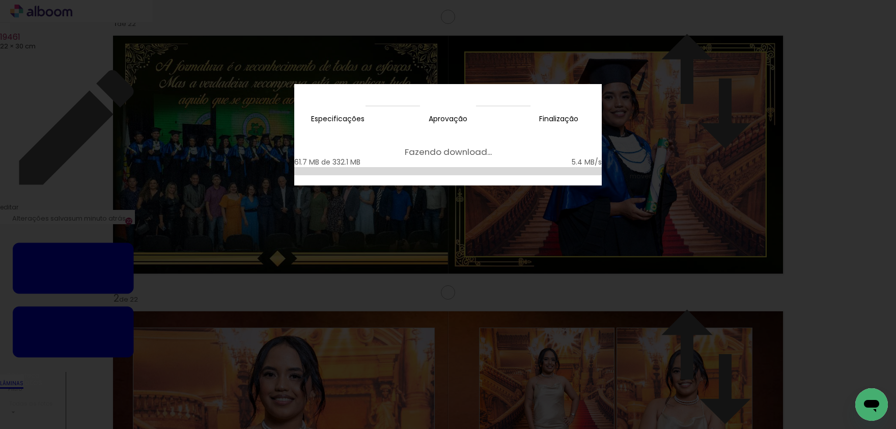
scroll to position [0, 4910]
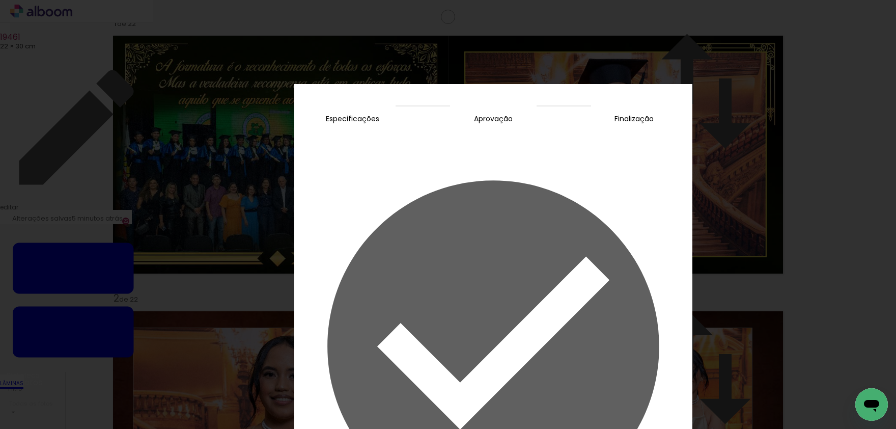
scroll to position [0, 4910]
